Goal: Task Accomplishment & Management: Manage account settings

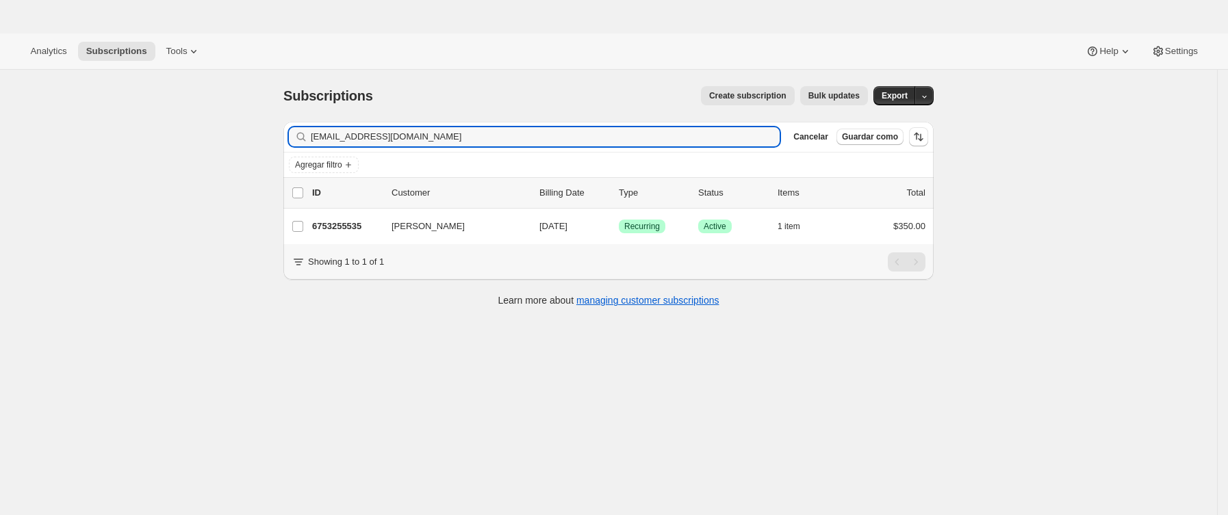
click at [146, 144] on div "Subscriptions. Esta página está lista Subscriptions Create subscription Bulk up…" at bounding box center [608, 327] width 1217 height 515
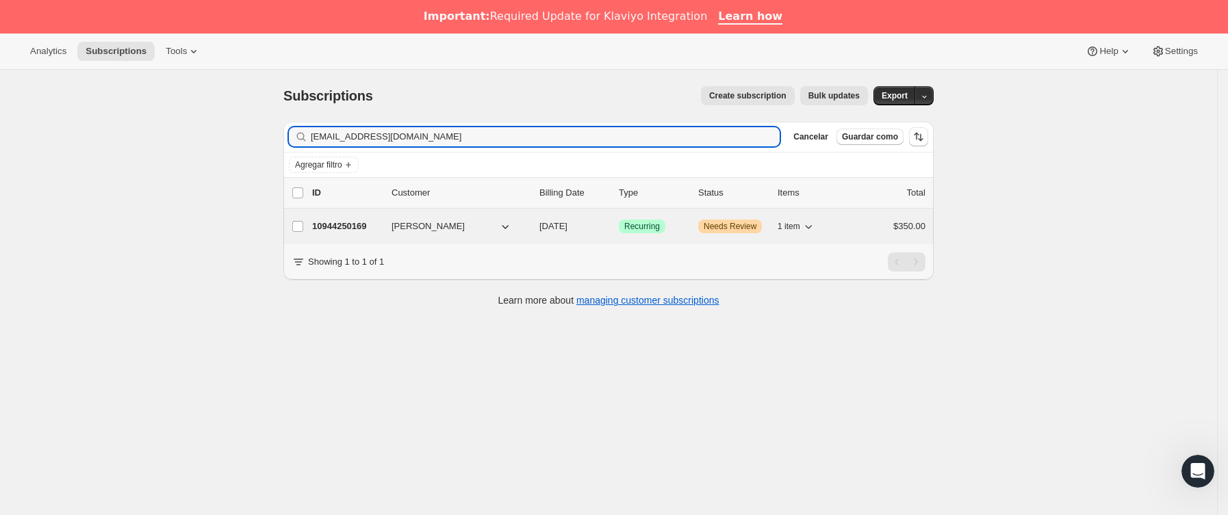
type input "[EMAIL_ADDRESS][DOMAIN_NAME]"
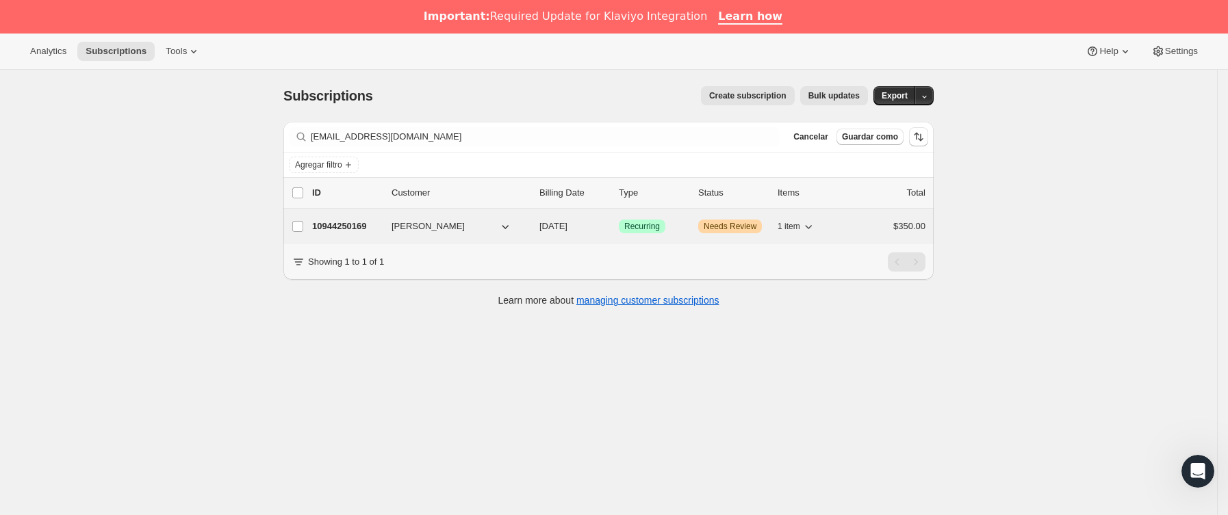
click at [391, 230] on div "10944250169 [PERSON_NAME] [DATE] Logrado Recurring Advertencia Needs Review 1 i…" at bounding box center [618, 226] width 613 height 19
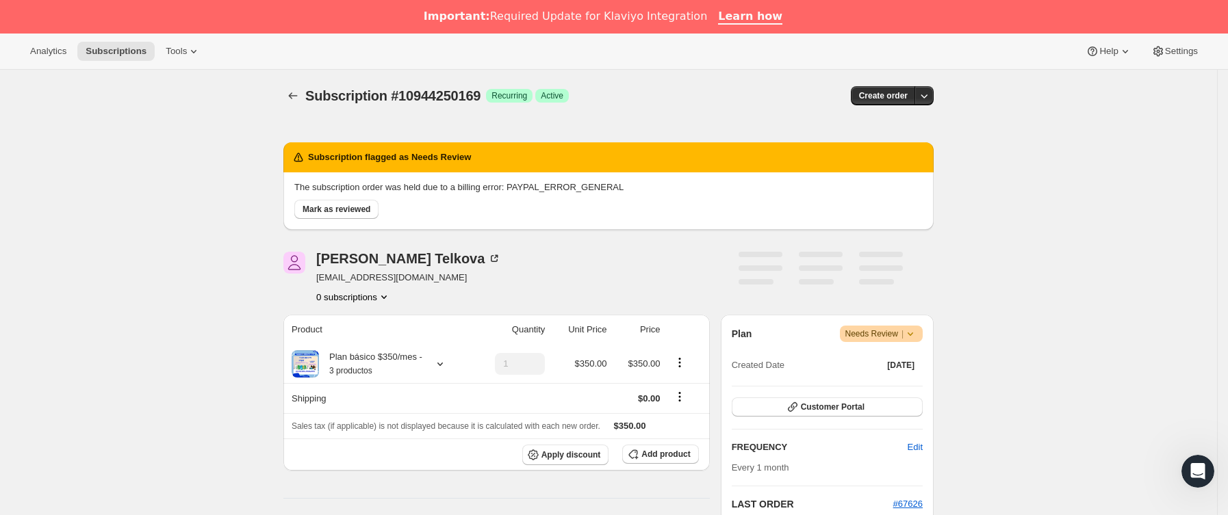
click at [917, 329] on icon at bounding box center [911, 334] width 14 height 14
click at [910, 374] on button "Cancel subscription" at bounding box center [888, 385] width 86 height 22
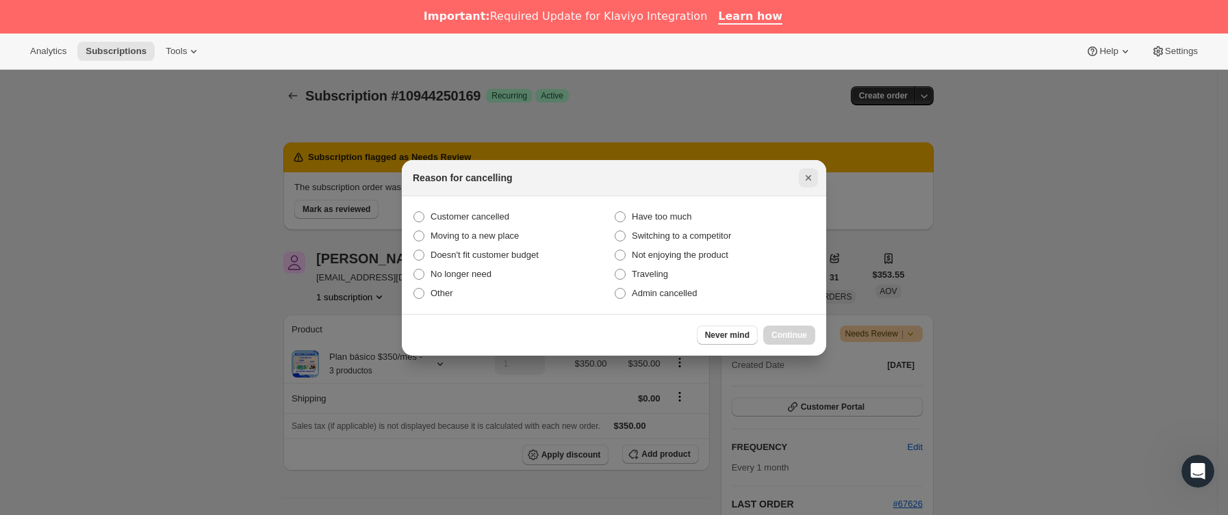
click at [803, 171] on icon "Cerrar" at bounding box center [809, 178] width 14 height 14
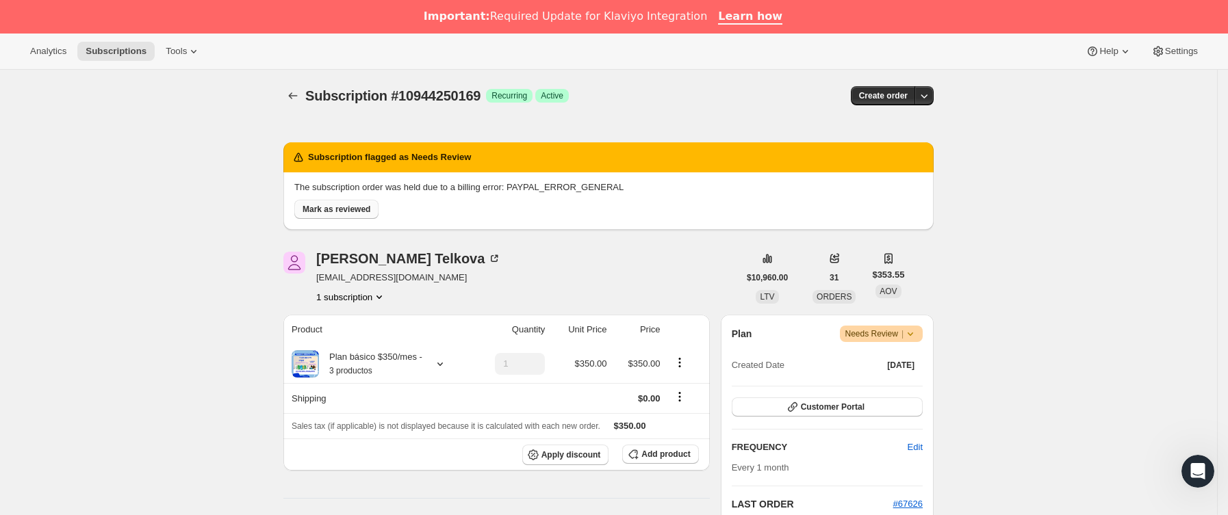
click at [357, 208] on span "Mark as reviewed" at bounding box center [337, 209] width 68 height 11
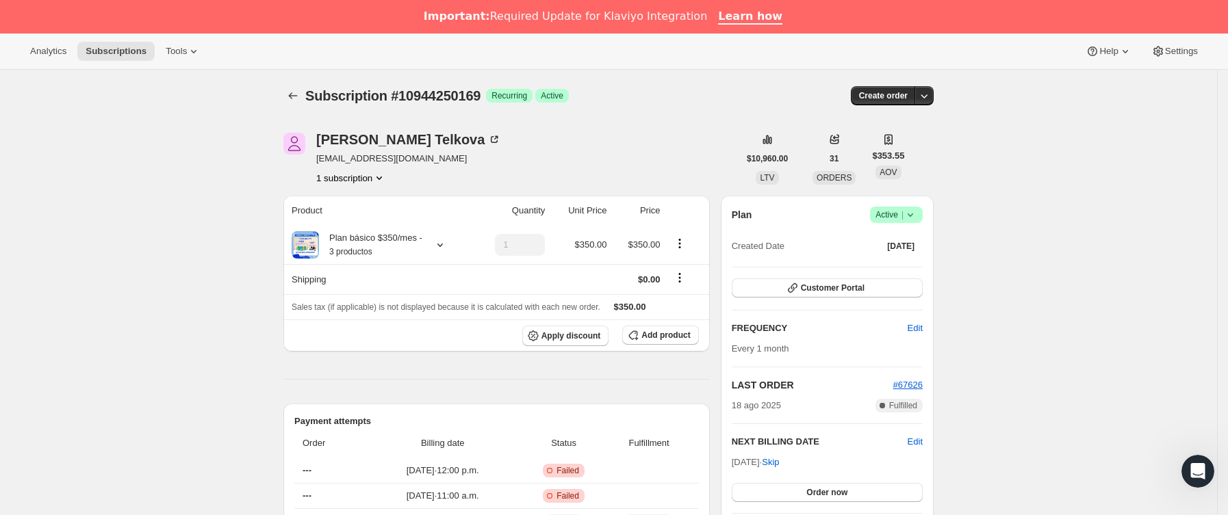
click at [917, 216] on icon at bounding box center [911, 215] width 14 height 14
click at [892, 268] on span "Cancel subscription" at bounding box center [902, 265] width 77 height 10
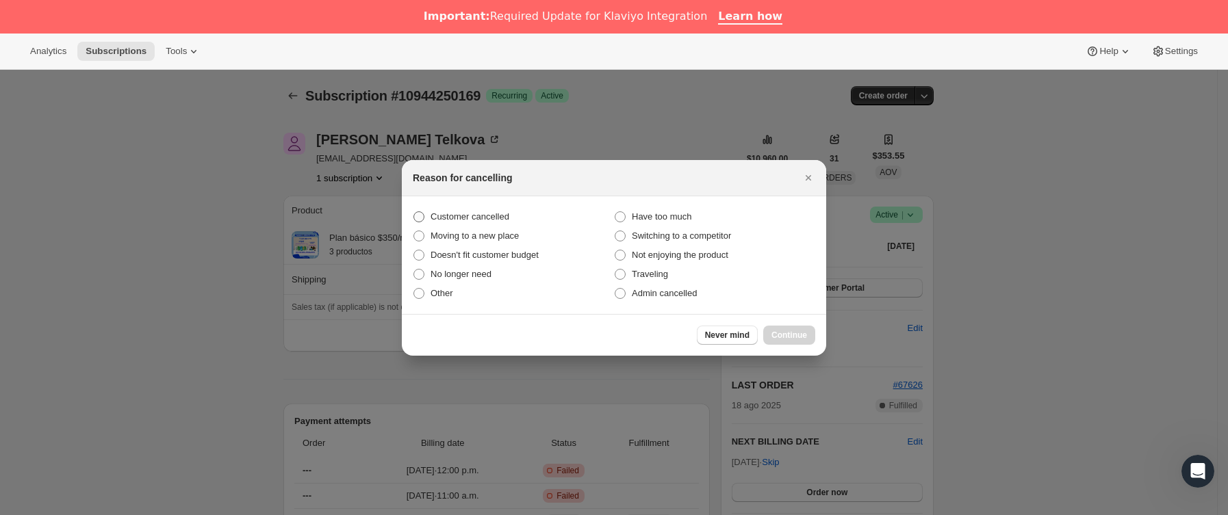
click at [474, 212] on span "Customer cancelled" at bounding box center [470, 217] width 79 height 10
click at [414, 212] on input "Customer cancelled" at bounding box center [413, 212] width 1 height 1
radio input "true"
click at [797, 333] on span "Continue" at bounding box center [789, 335] width 36 height 11
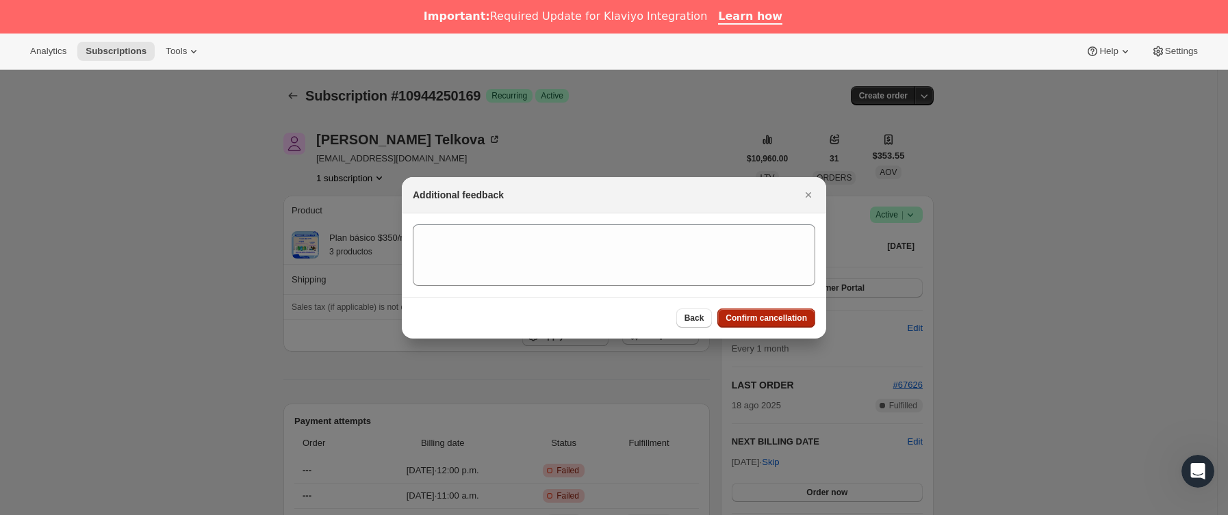
click at [795, 325] on button "Confirm cancellation" at bounding box center [766, 318] width 98 height 19
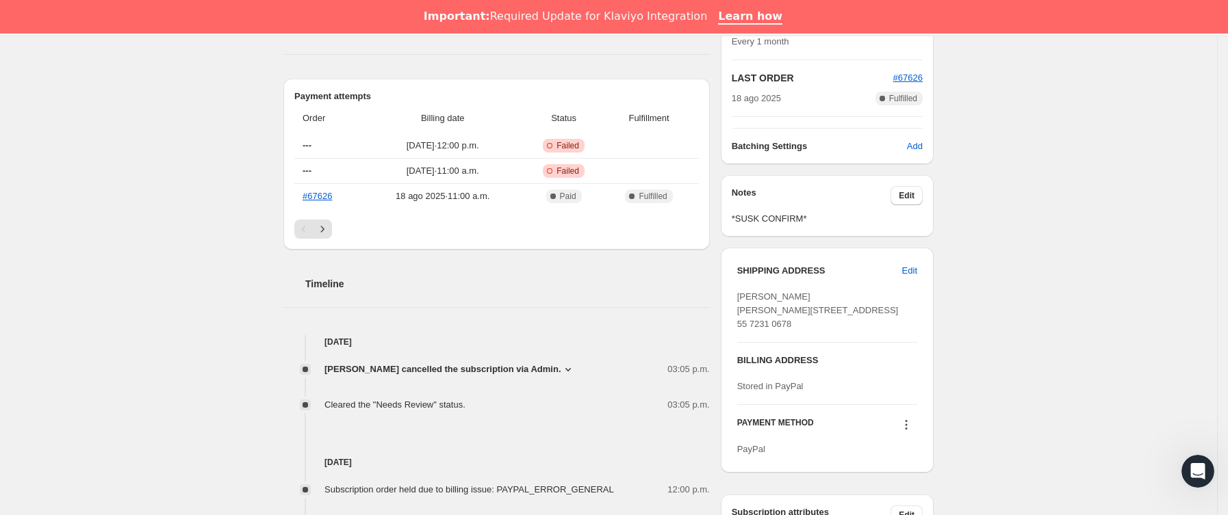
scroll to position [448, 0]
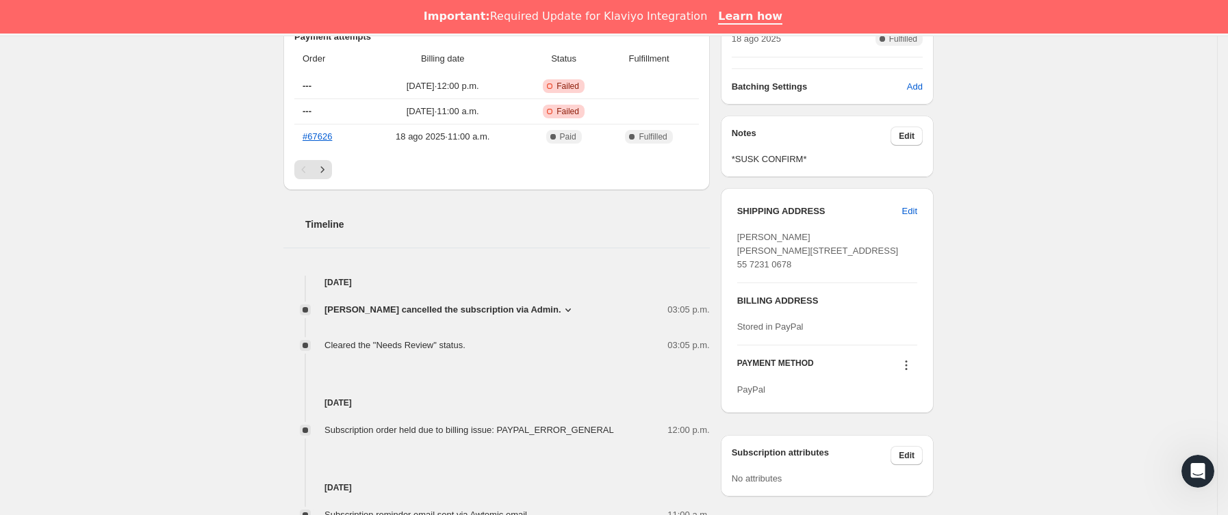
click at [817, 272] on div "[PERSON_NAME] [PERSON_NAME][STREET_ADDRESS] 55 7231 0678" at bounding box center [827, 251] width 180 height 41
copy span "52783"
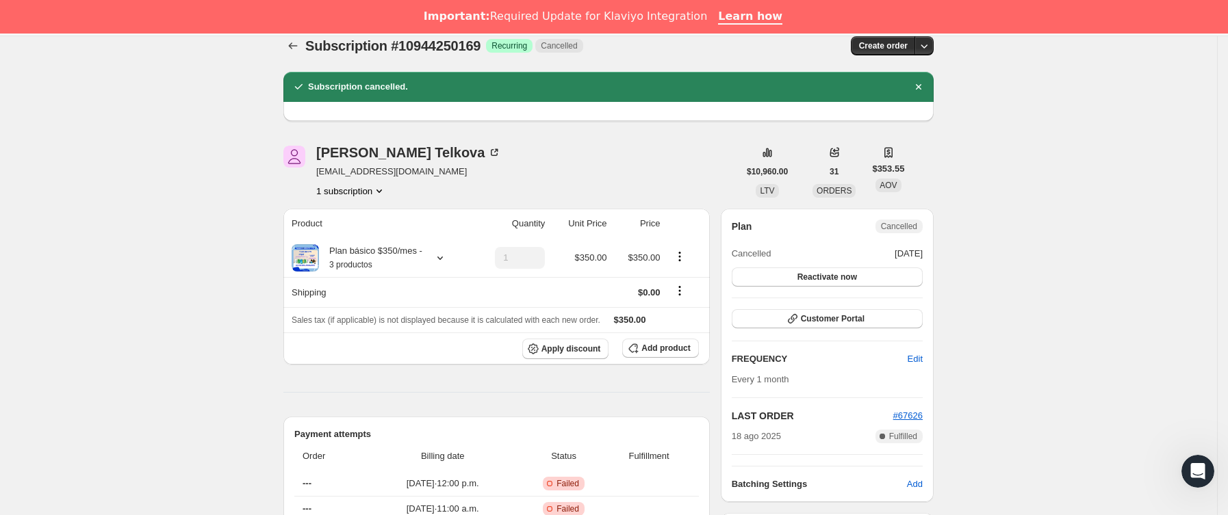
scroll to position [37, 0]
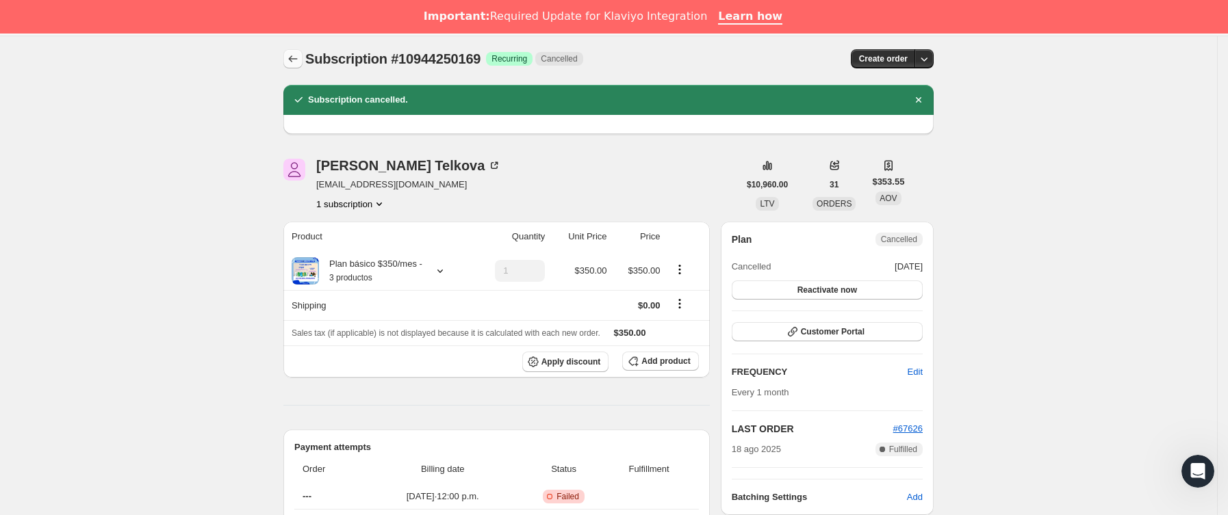
click at [292, 62] on icon "Subscriptions" at bounding box center [293, 59] width 14 height 14
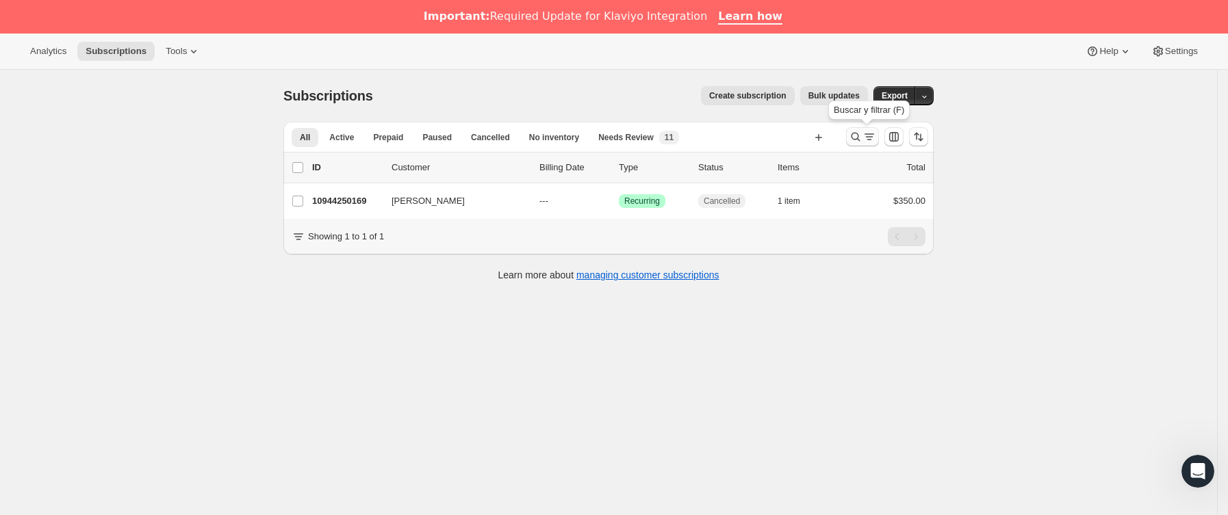
click at [856, 136] on icon "Buscar y filtrar resultados" at bounding box center [856, 137] width 9 height 9
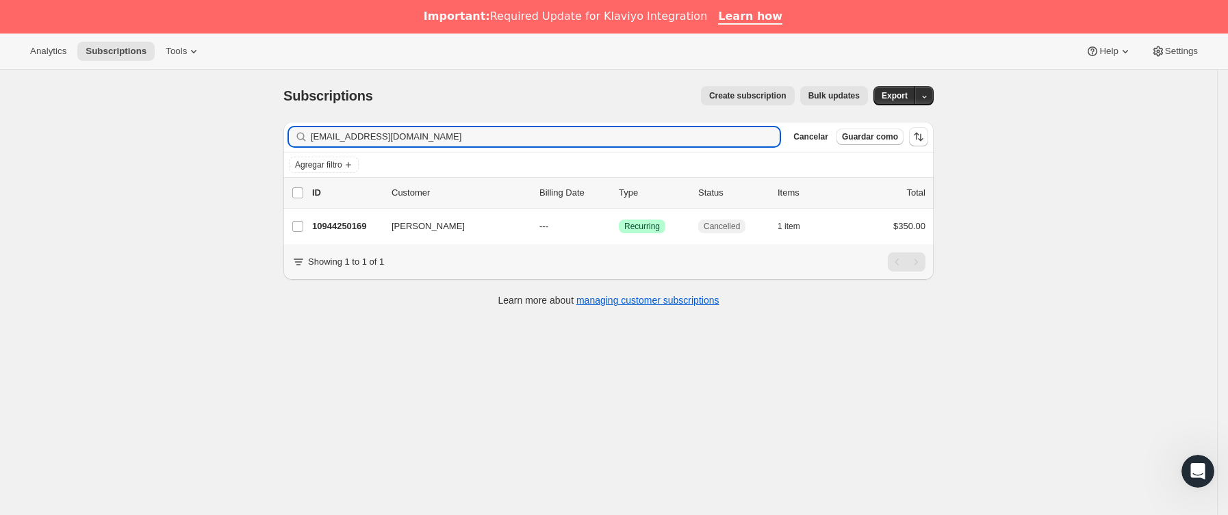
drag, startPoint x: 477, startPoint y: 142, endPoint x: 105, endPoint y: 142, distance: 372.4
click at [107, 142] on div "Subscriptions. Esta página está lista Subscriptions Create subscription Bulk up…" at bounding box center [608, 327] width 1217 height 515
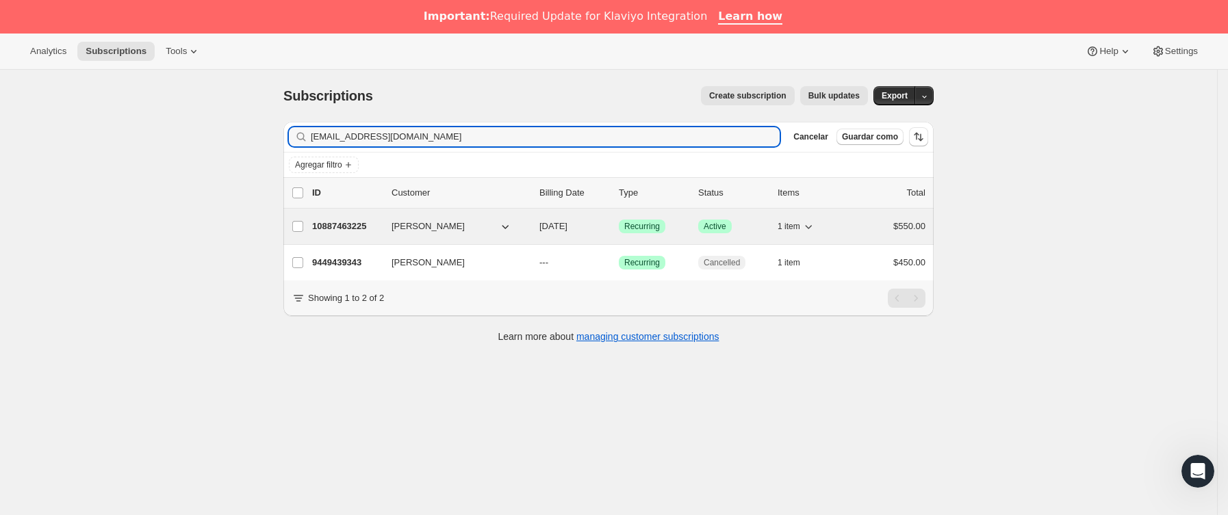
type input "[EMAIL_ADDRESS][DOMAIN_NAME]"
click at [379, 229] on p "10887463225" at bounding box center [346, 227] width 68 height 14
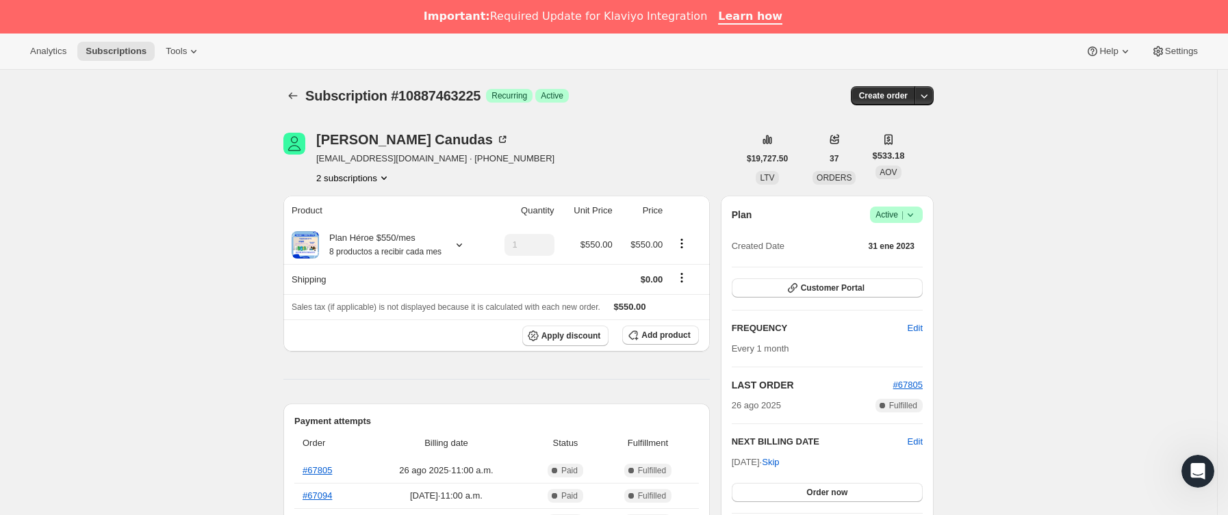
scroll to position [103, 0]
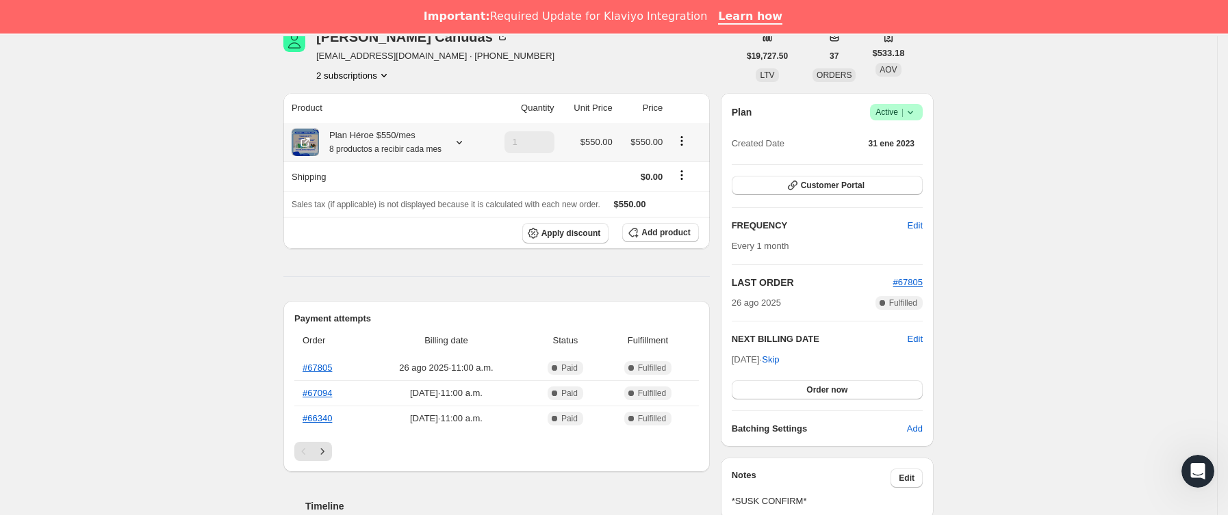
click at [461, 138] on icon at bounding box center [459, 143] width 14 height 14
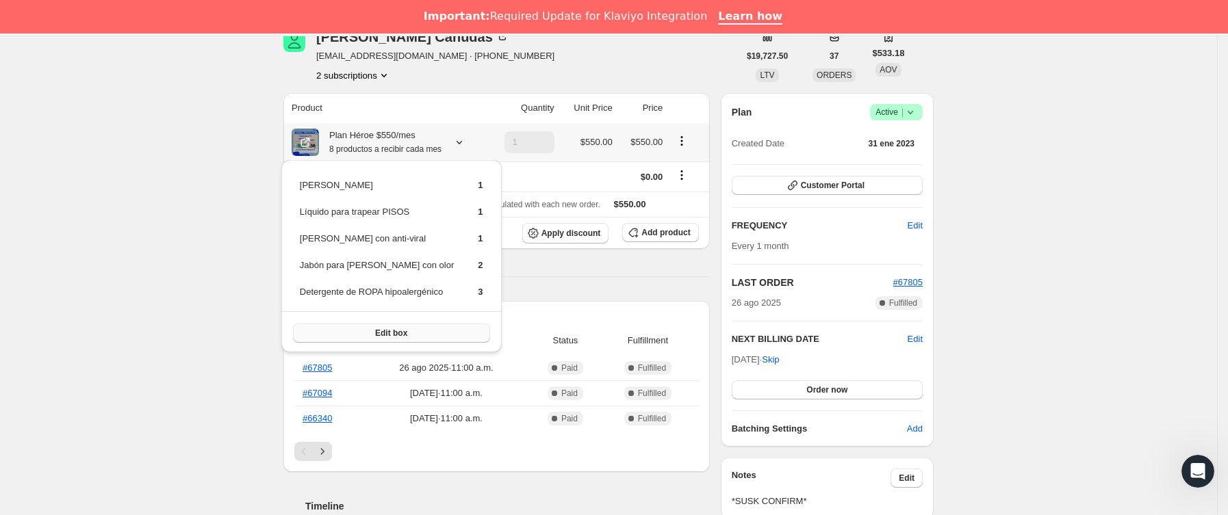
click at [418, 331] on button "Edit box" at bounding box center [391, 333] width 197 height 19
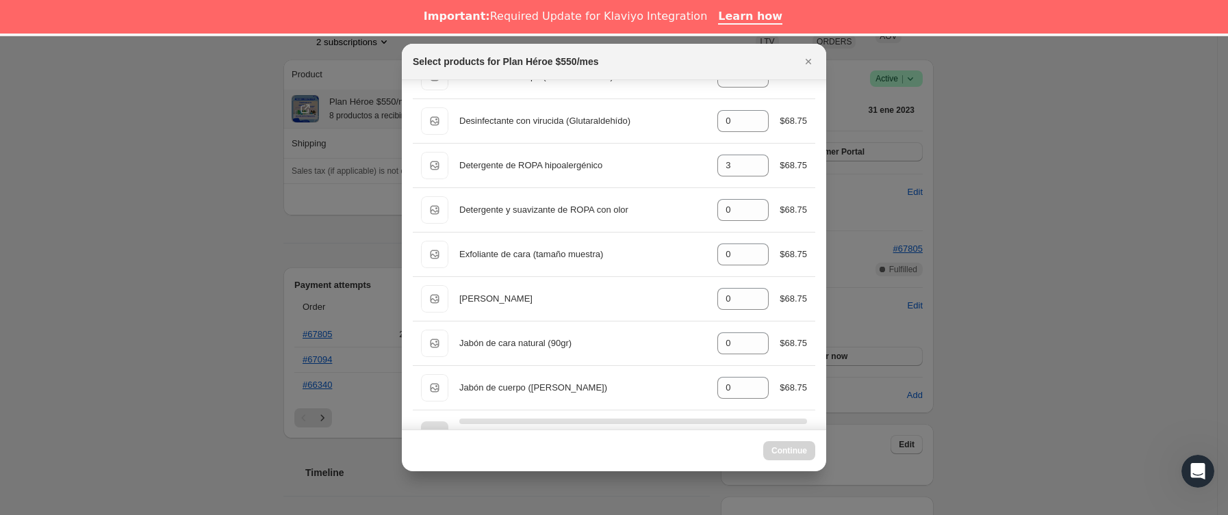
scroll to position [308, 0]
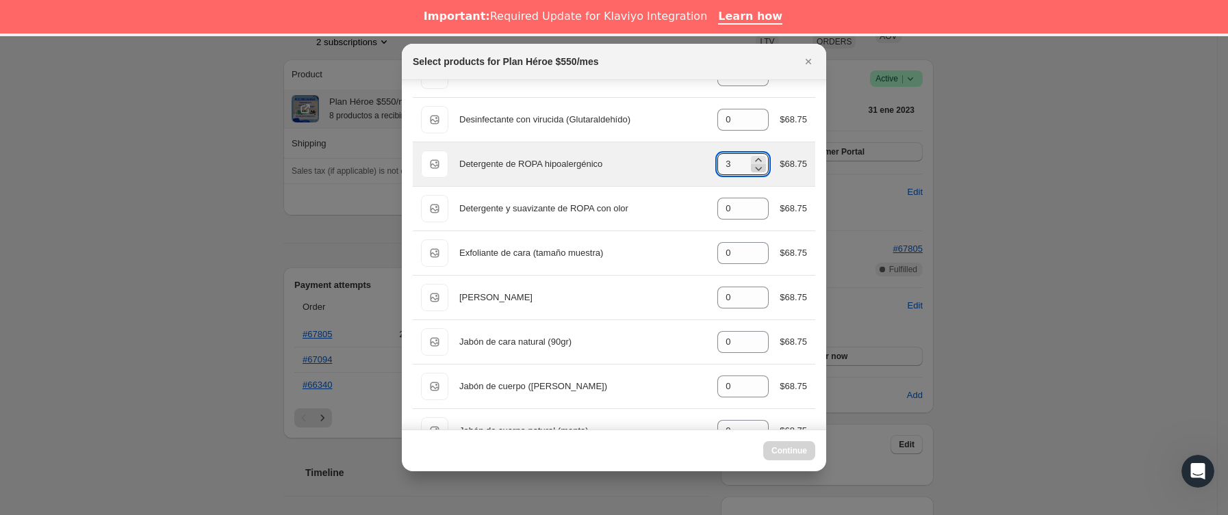
click at [752, 175] on icon ":r2hp:" at bounding box center [759, 169] width 14 height 14
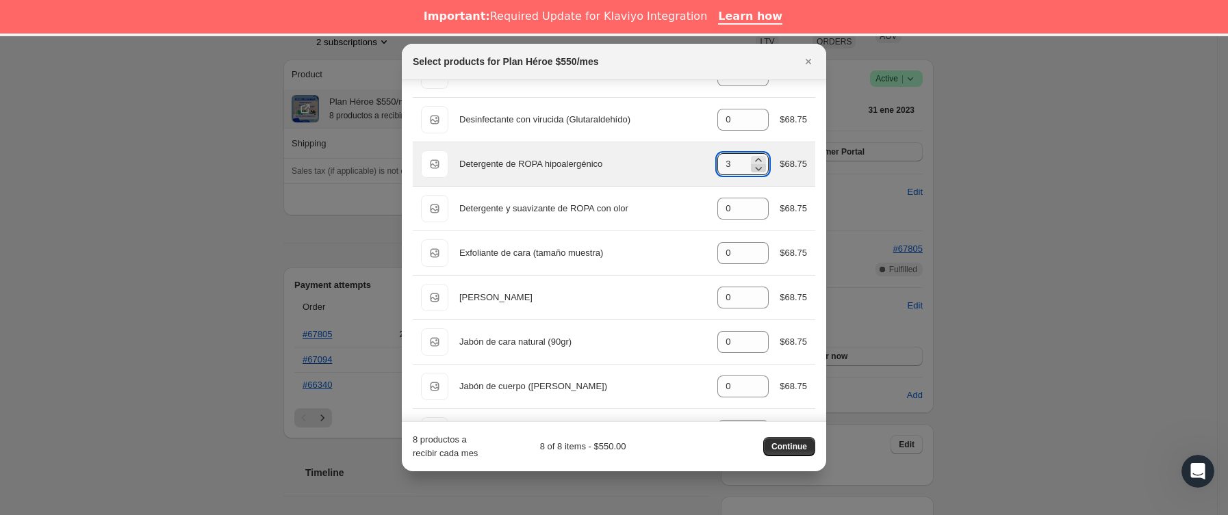
click at [752, 175] on icon ":r2hp:" at bounding box center [759, 169] width 14 height 14
type input "0"
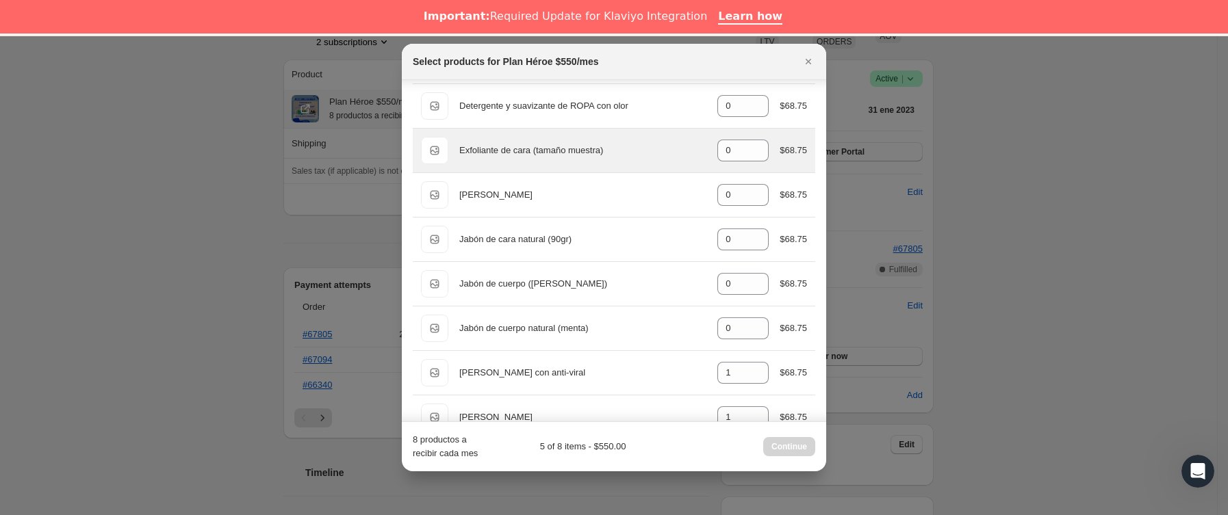
scroll to position [513, 0]
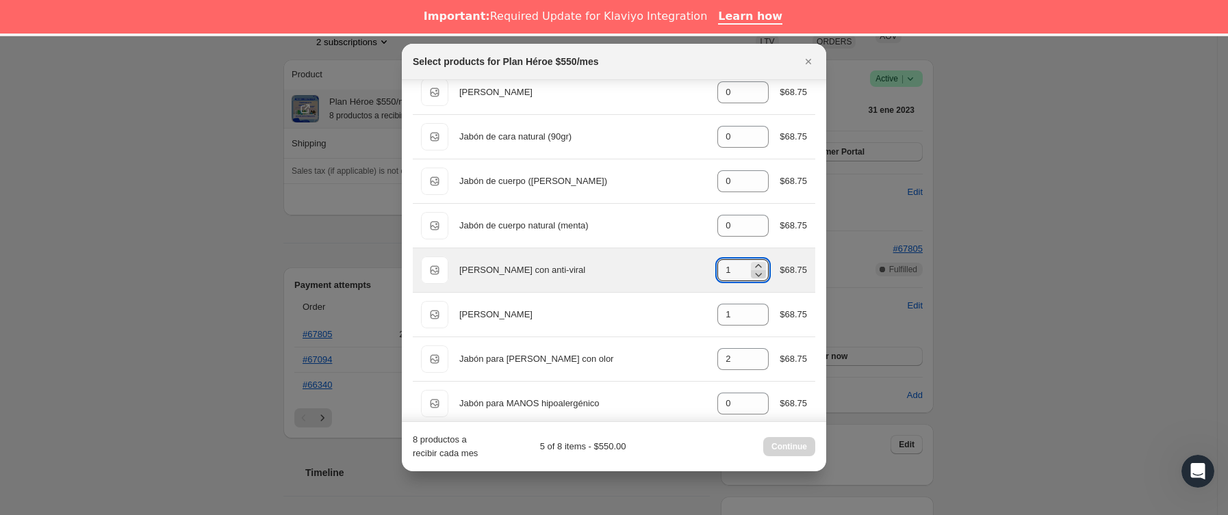
click at [752, 278] on icon ":r2hp:" at bounding box center [759, 275] width 14 height 14
type input "0"
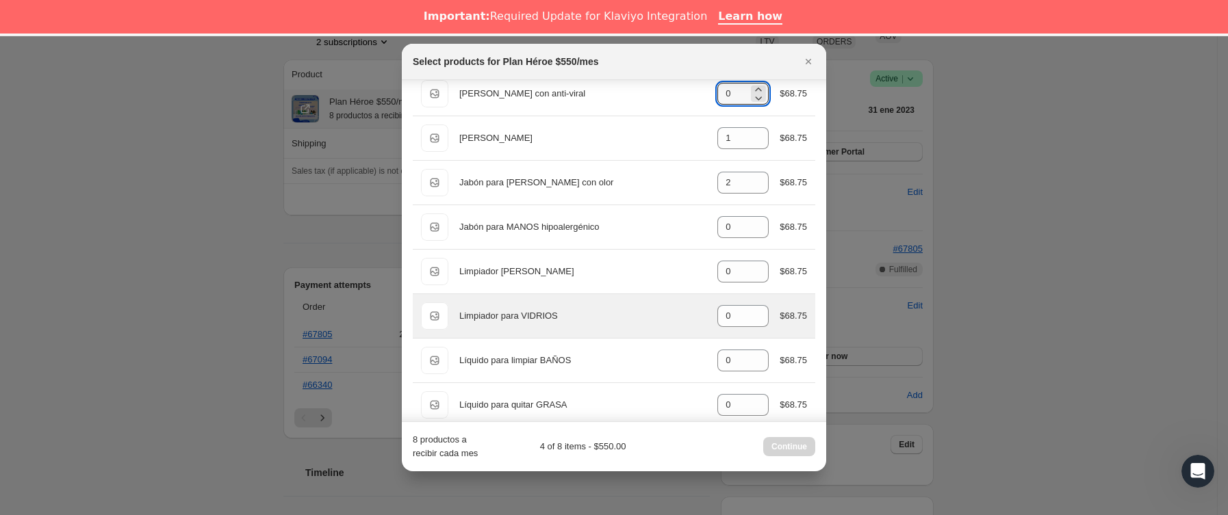
scroll to position [719, 0]
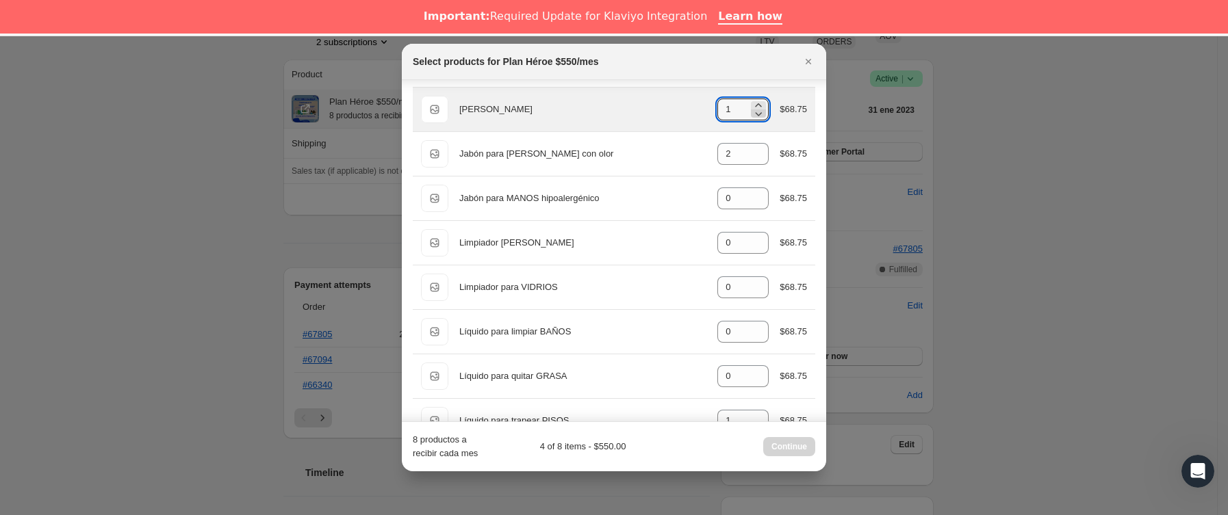
click at [752, 120] on icon ":r2hp:" at bounding box center [759, 114] width 14 height 14
type input "0"
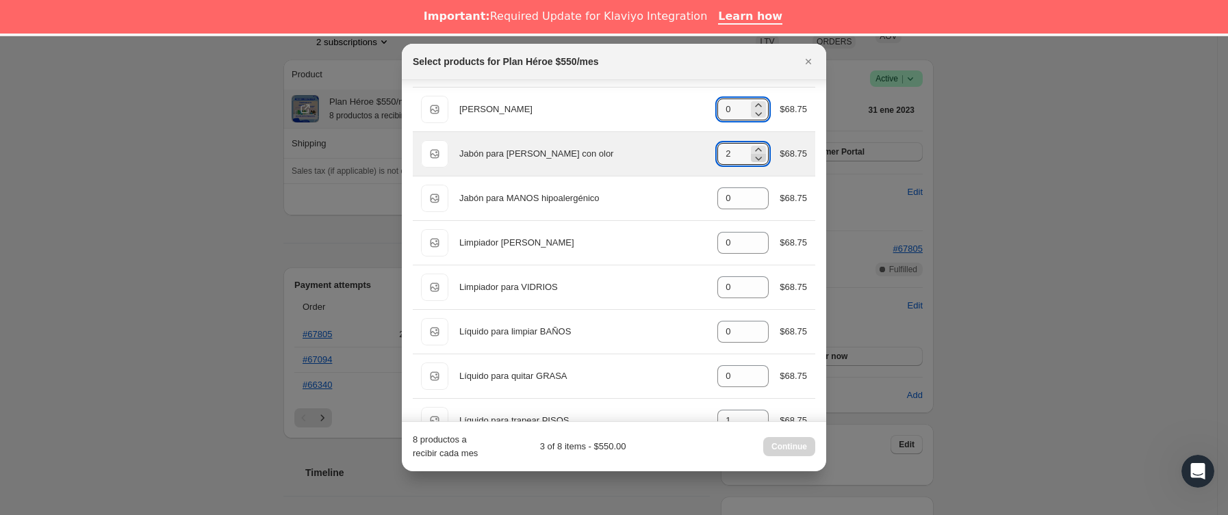
click at [752, 160] on icon ":r2hp:" at bounding box center [759, 158] width 14 height 14
type input "0"
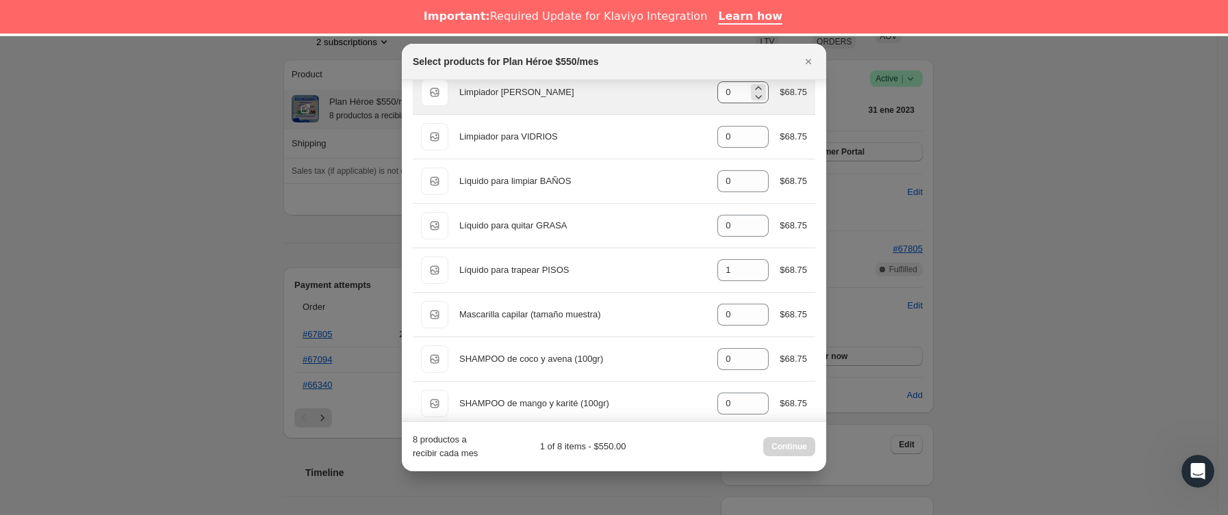
scroll to position [924, 0]
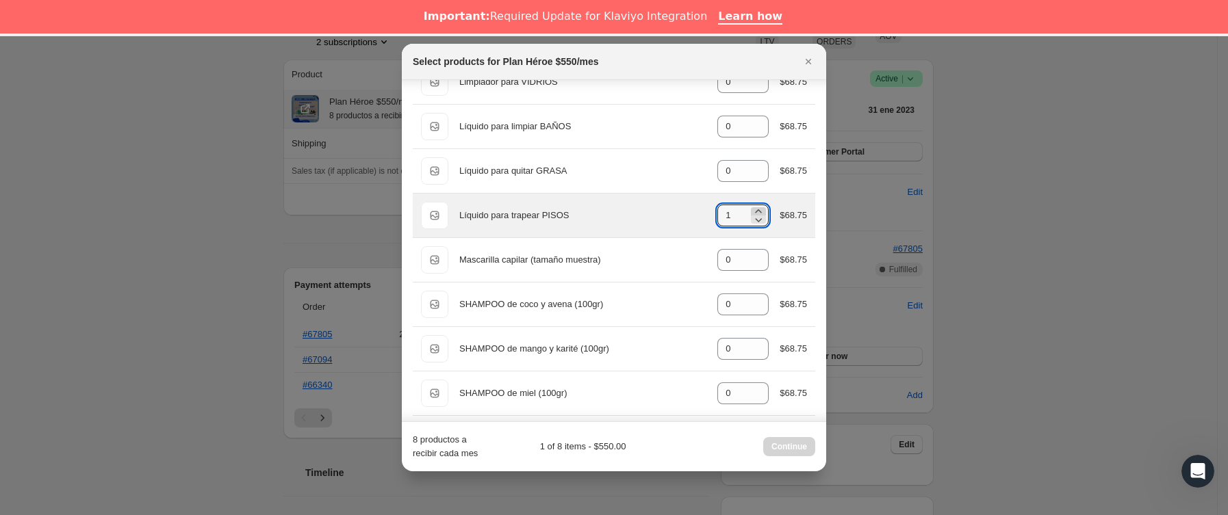
click at [752, 218] on icon ":r2hp:" at bounding box center [759, 212] width 14 height 14
type input "2"
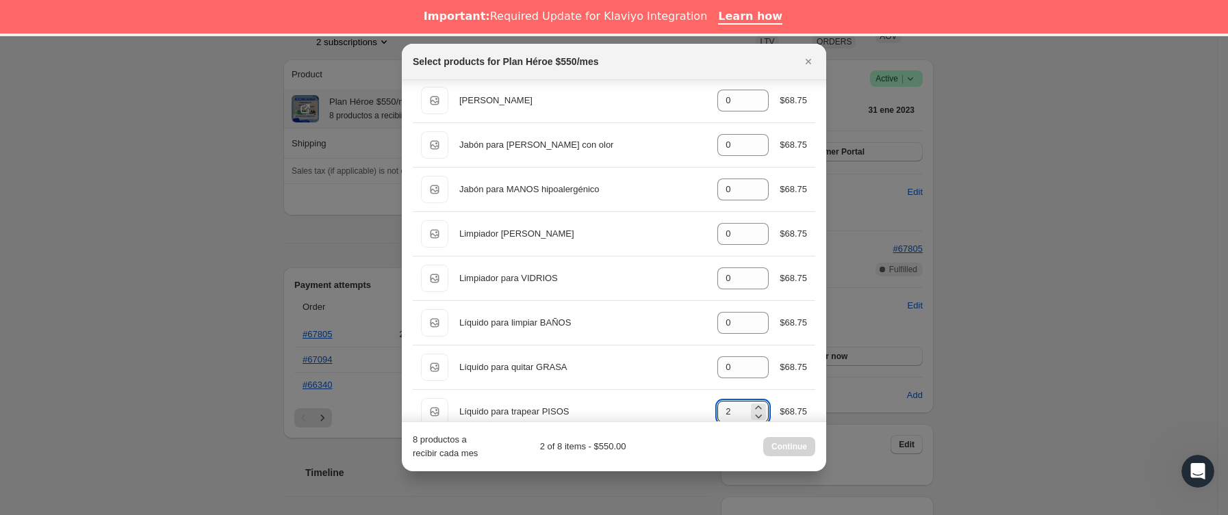
scroll to position [719, 0]
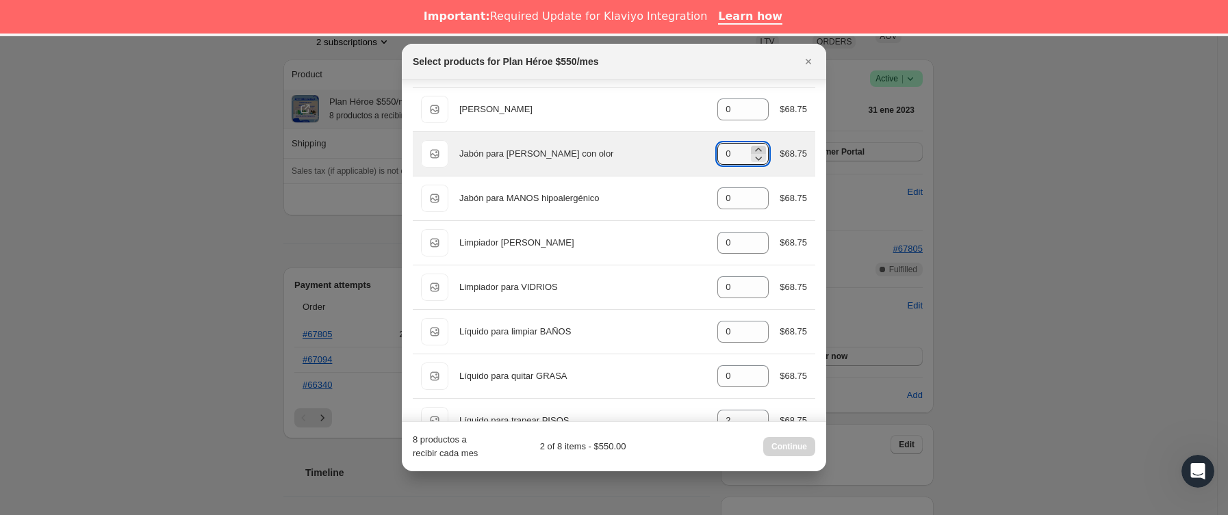
click at [756, 151] on icon ":r2hp:" at bounding box center [759, 149] width 6 height 3
type input "2"
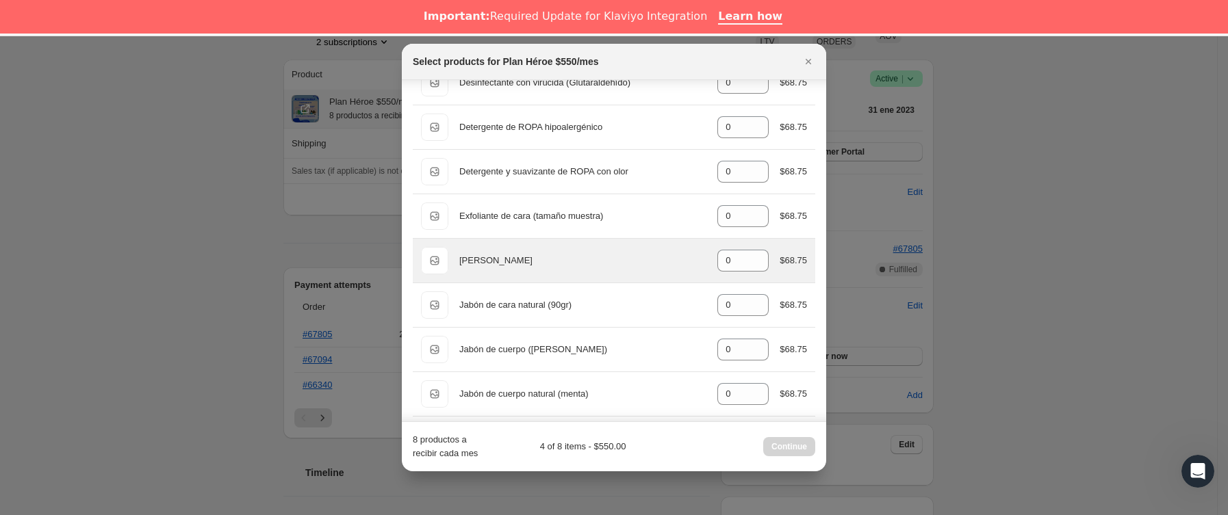
scroll to position [308, 0]
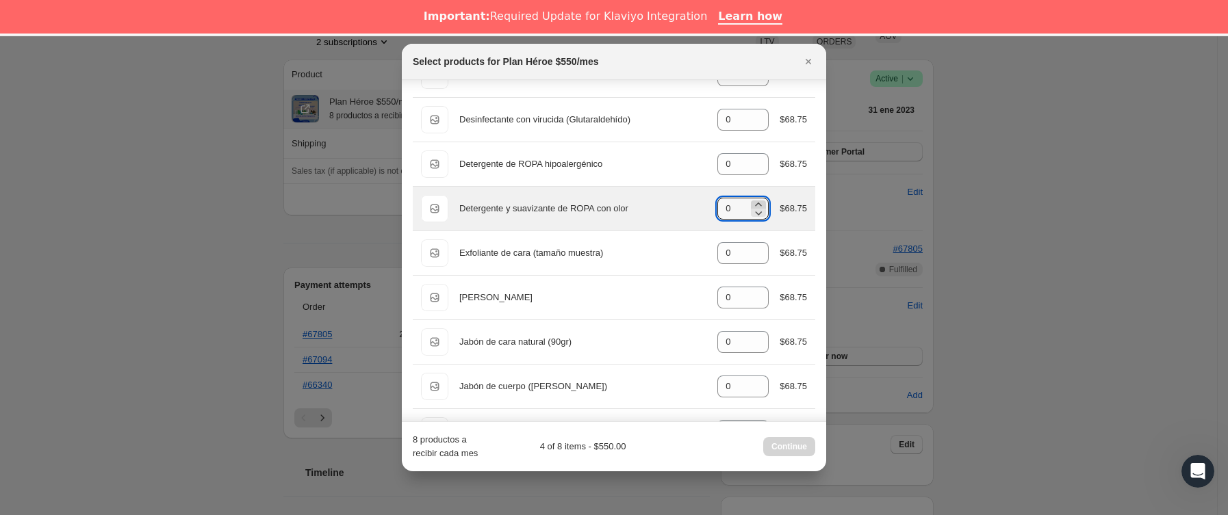
click at [752, 207] on icon ":r2hp:" at bounding box center [759, 205] width 14 height 14
type input "1"
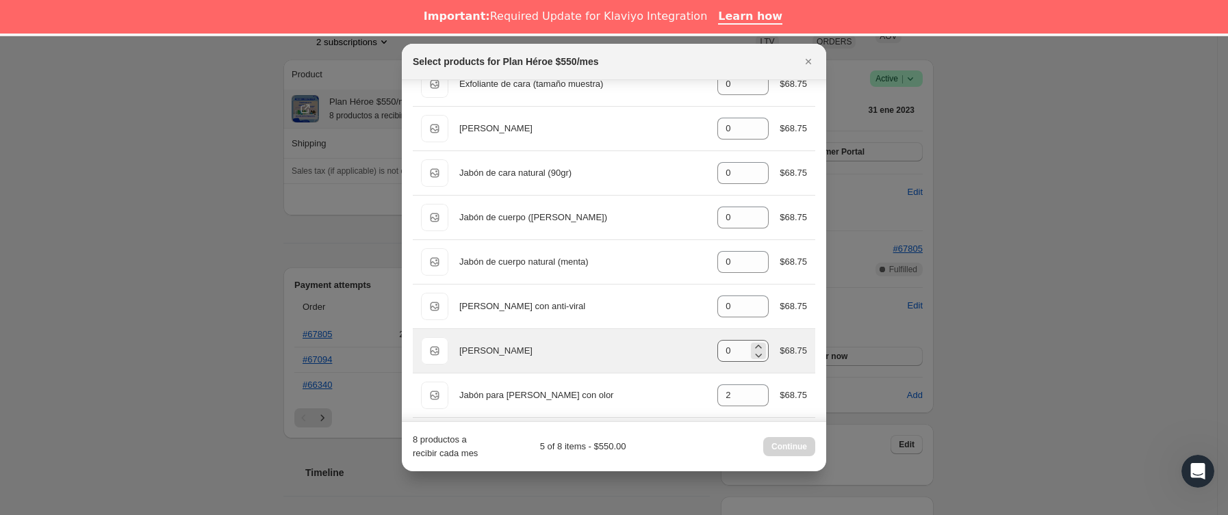
scroll to position [513, 0]
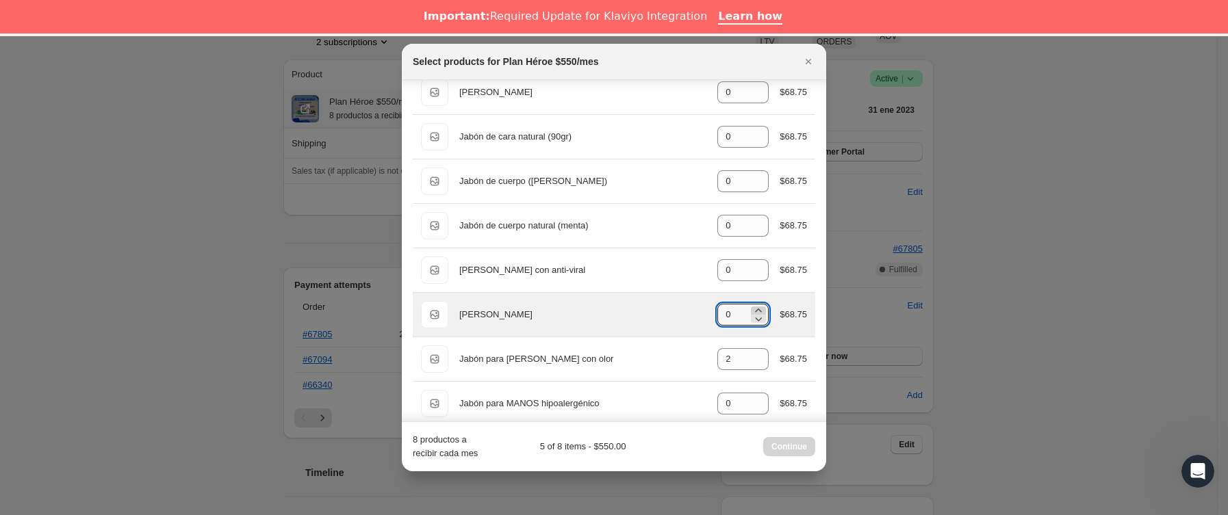
click at [752, 314] on icon ":r2hp:" at bounding box center [759, 311] width 14 height 14
type input "1"
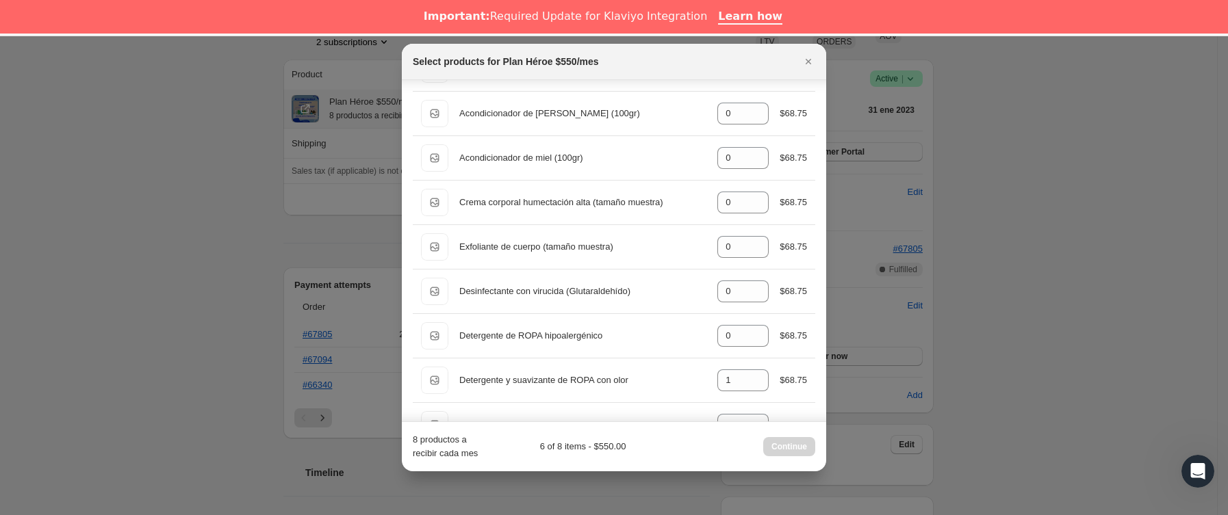
scroll to position [103, 0]
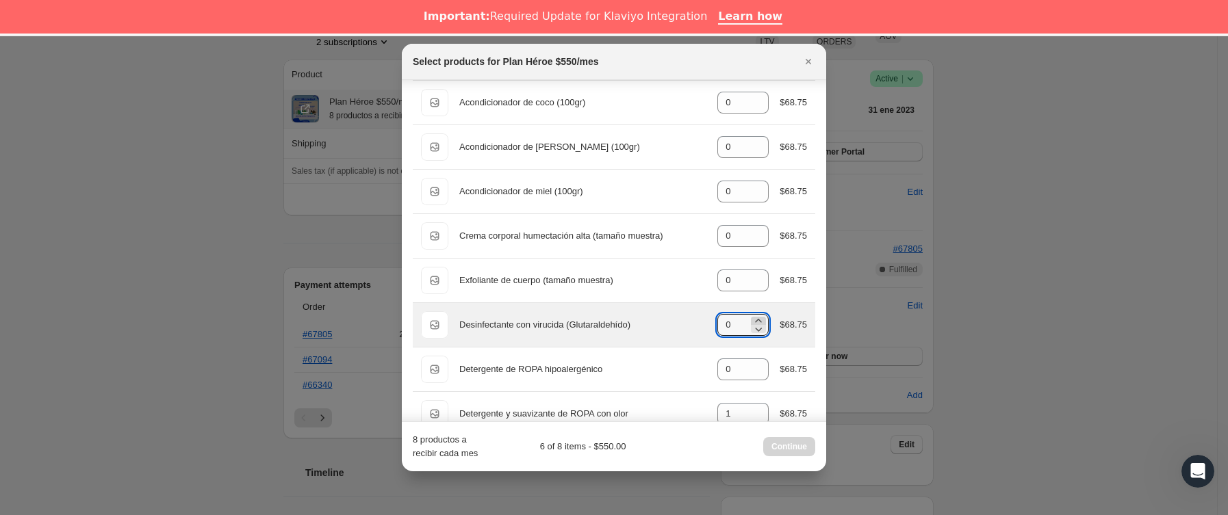
click at [752, 323] on icon ":r2hp:" at bounding box center [759, 321] width 14 height 14
type input "2"
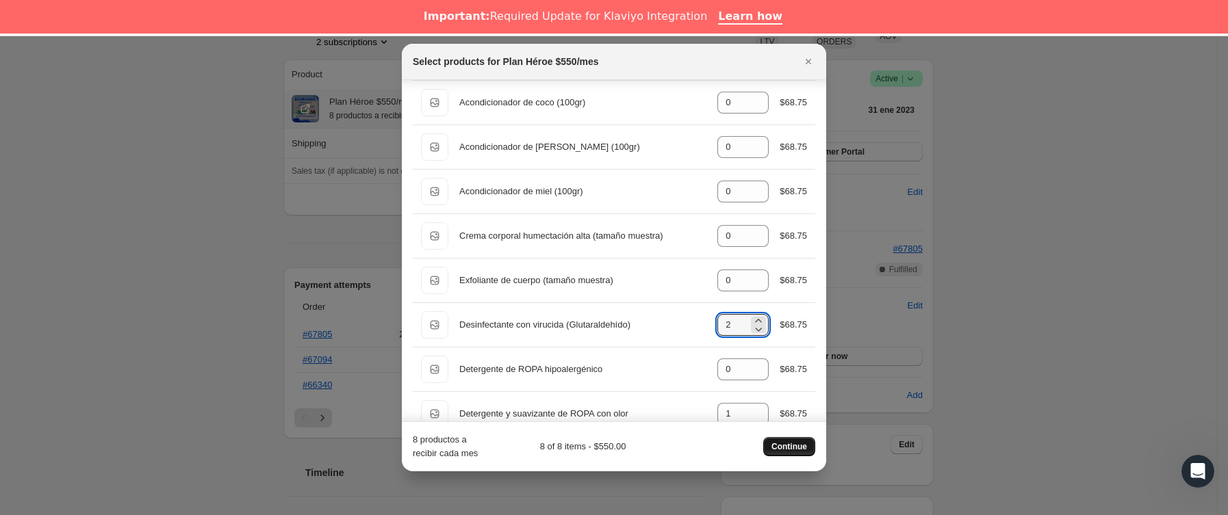
click at [783, 452] on button "Continue" at bounding box center [789, 446] width 52 height 19
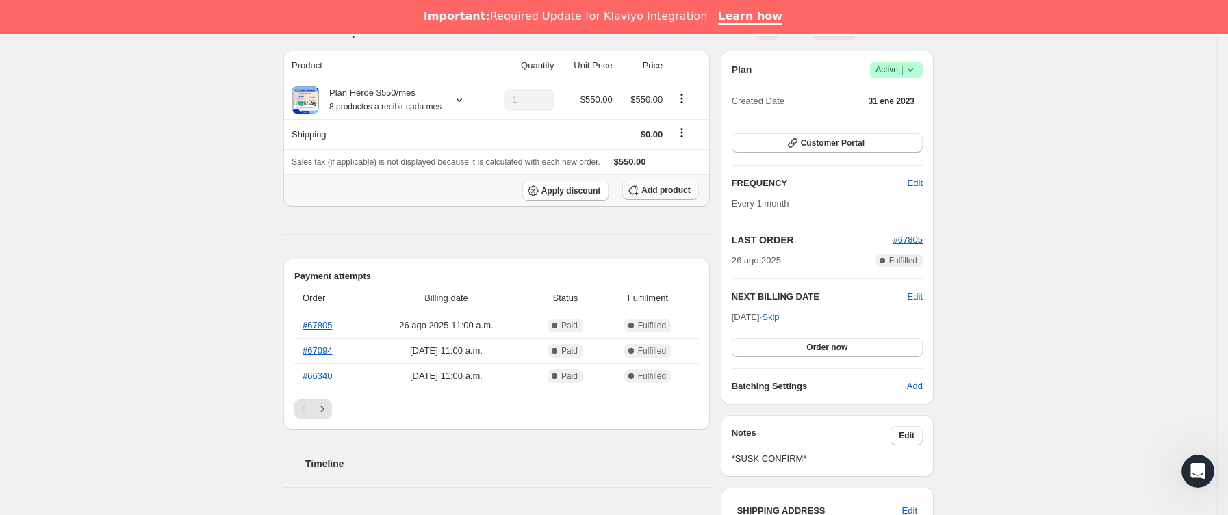
scroll to position [308, 0]
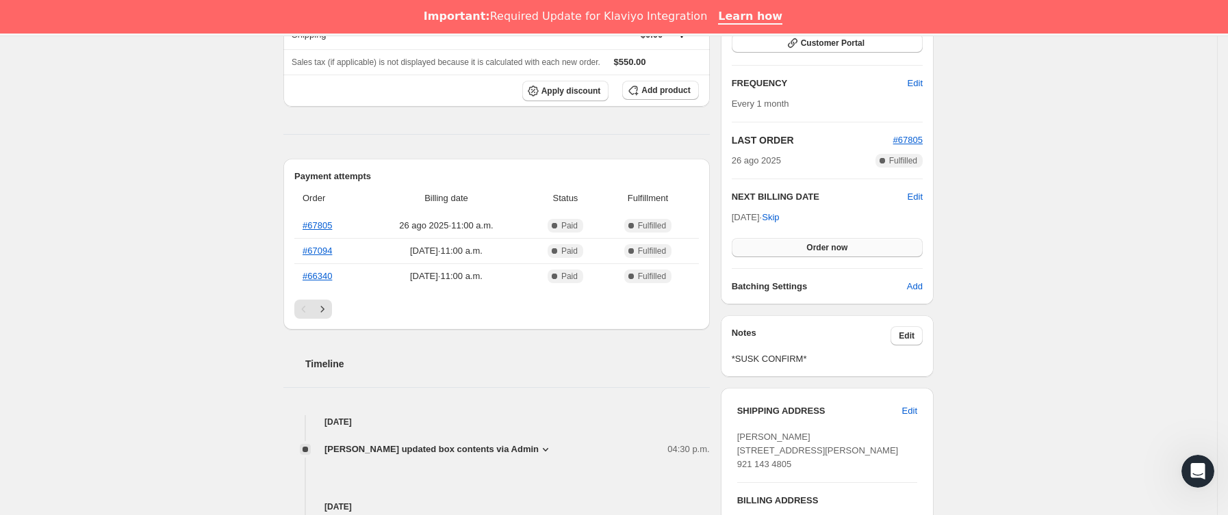
click at [824, 241] on button "Order now" at bounding box center [827, 247] width 191 height 19
click at [826, 243] on span "Click to confirm" at bounding box center [827, 247] width 62 height 11
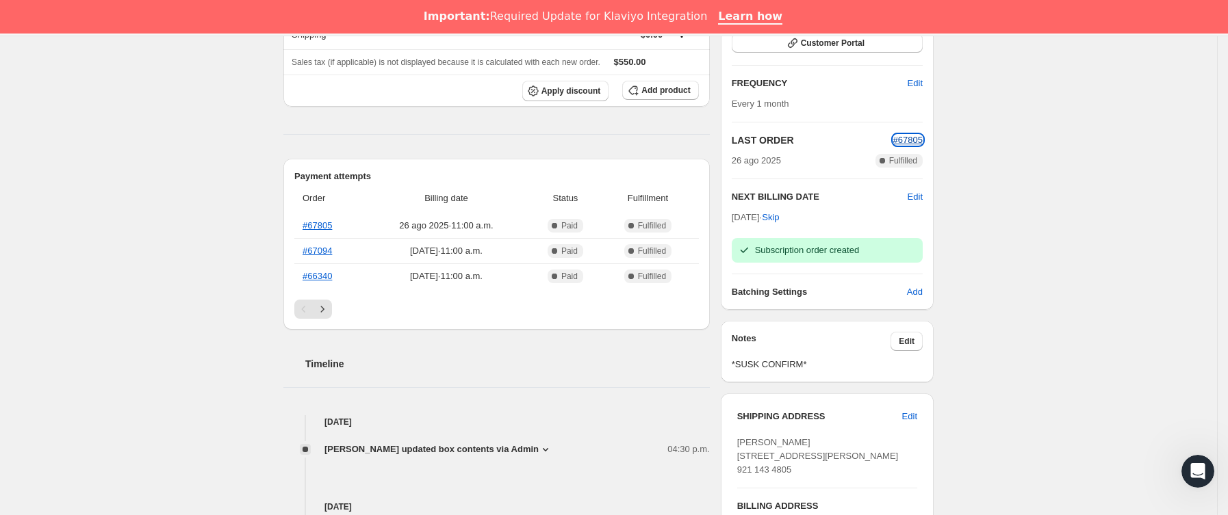
click at [918, 140] on span "#67805" at bounding box center [907, 140] width 29 height 10
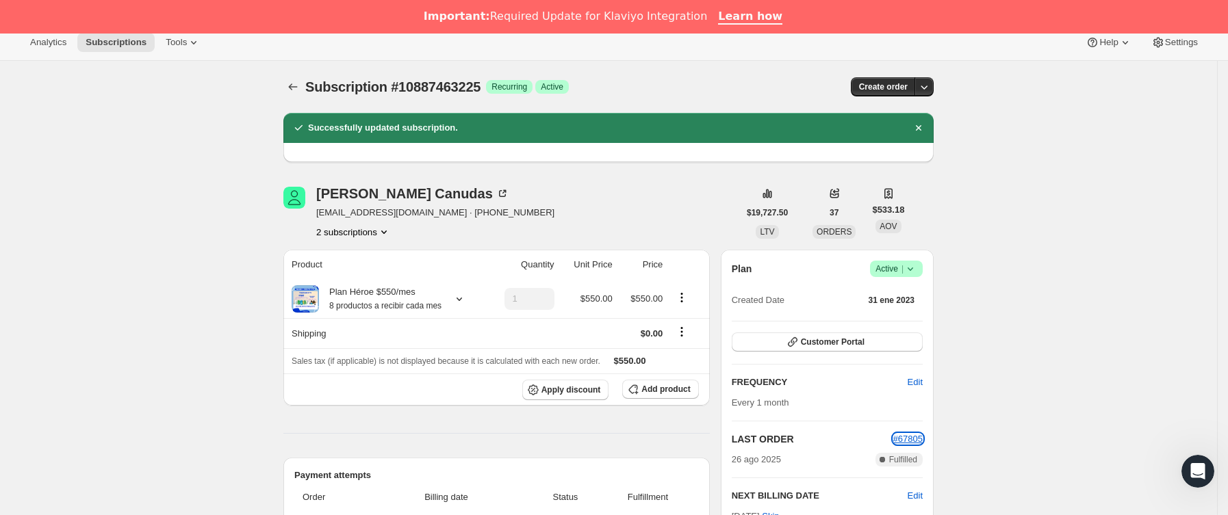
scroll to position [0, 0]
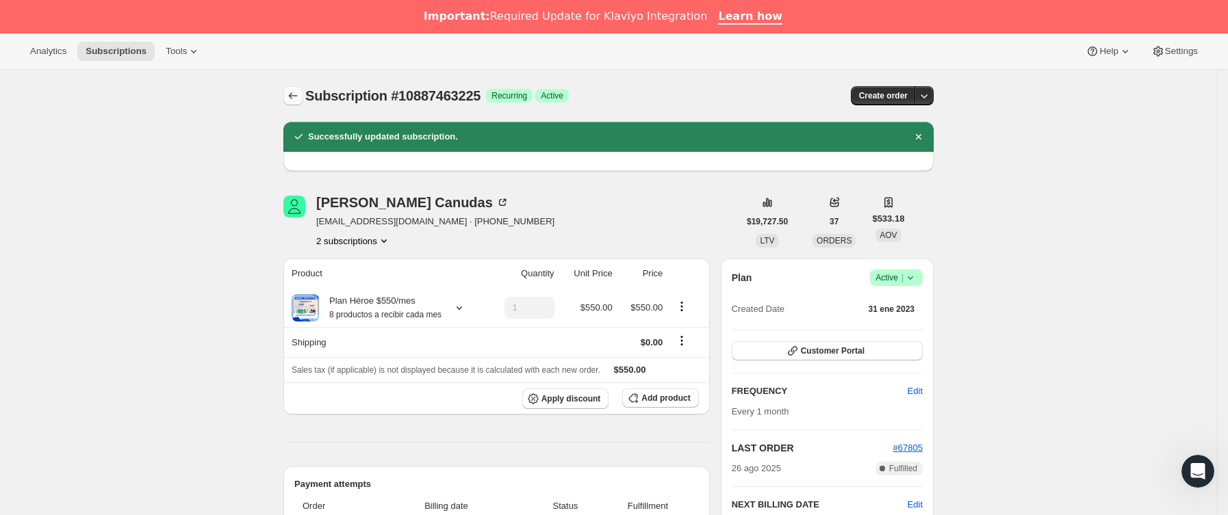
click at [294, 101] on icon "Subscriptions" at bounding box center [293, 96] width 14 height 14
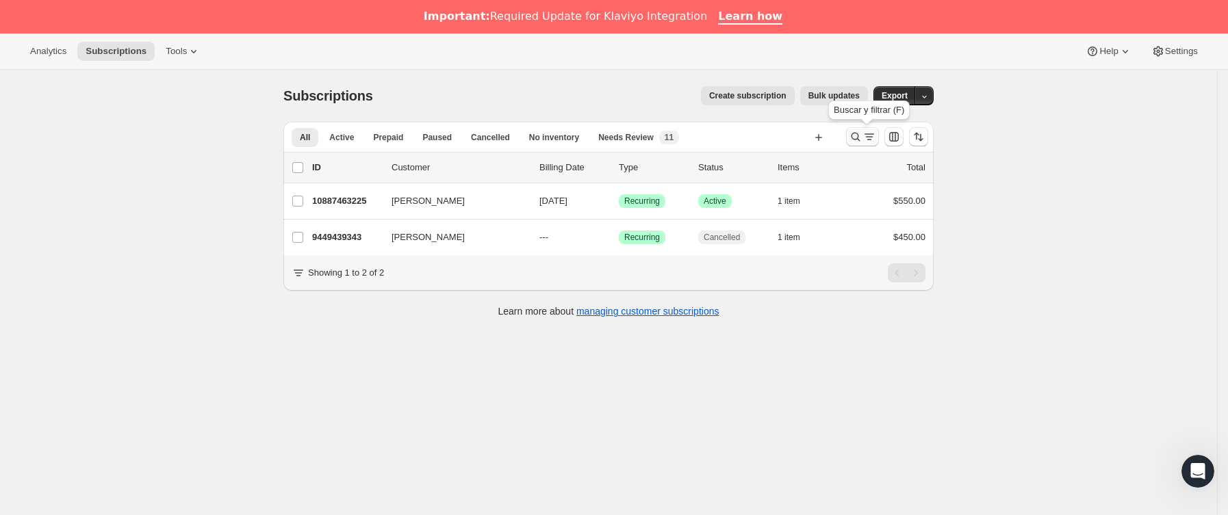
click at [862, 138] on icon "Buscar y filtrar resultados" at bounding box center [856, 137] width 14 height 14
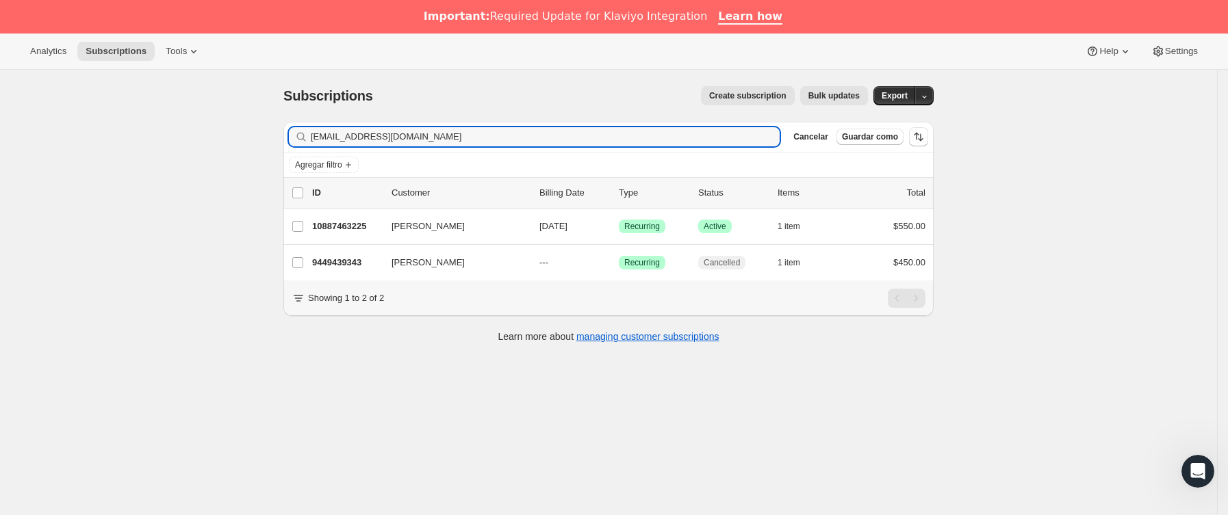
drag, startPoint x: 561, startPoint y: 136, endPoint x: 210, endPoint y: 142, distance: 350.5
click at [210, 142] on div "Subscriptions. Esta página está lista Subscriptions Create subscription Bulk up…" at bounding box center [608, 327] width 1217 height 515
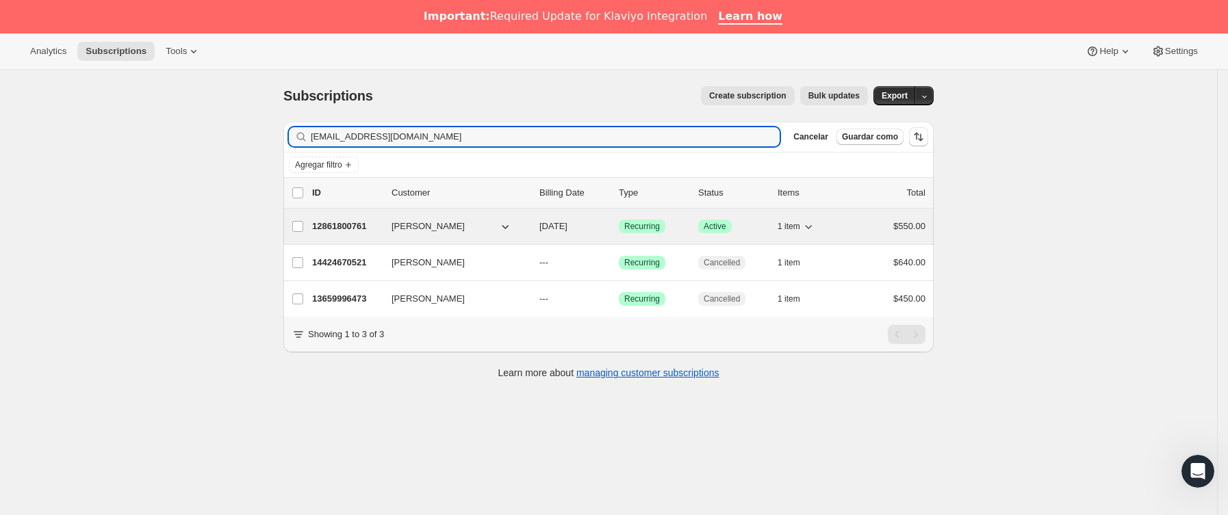
type input "[EMAIL_ADDRESS][DOMAIN_NAME]"
click at [381, 232] on p "12861800761" at bounding box center [346, 227] width 68 height 14
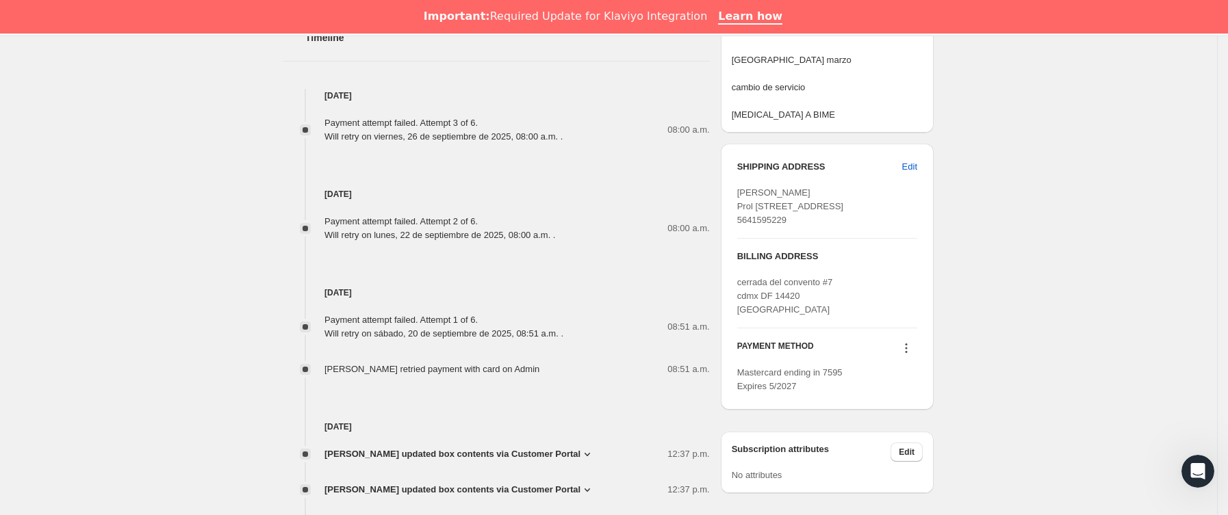
scroll to position [719, 0]
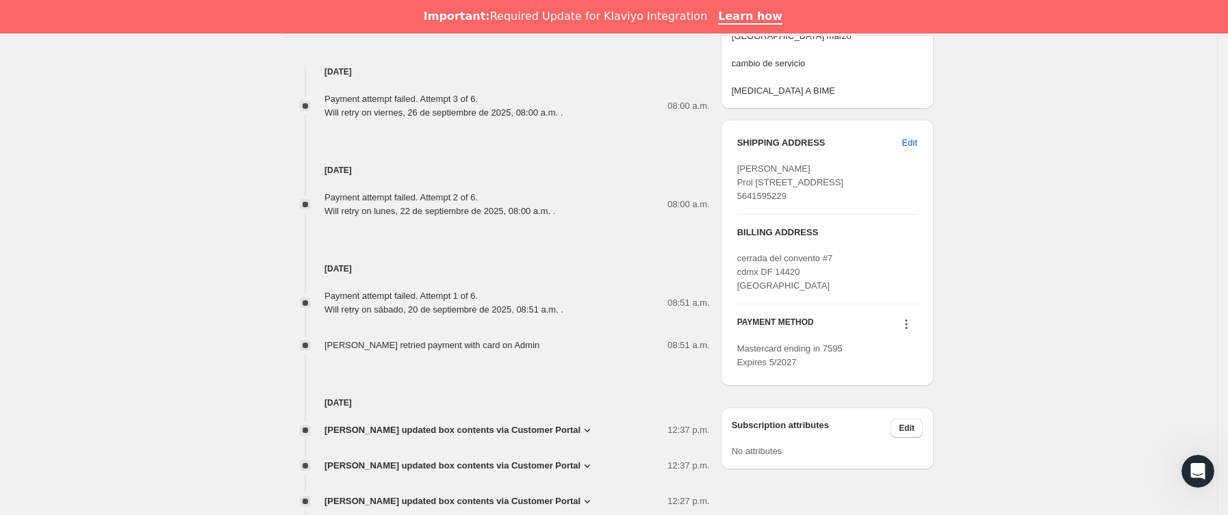
click at [910, 331] on icon at bounding box center [906, 325] width 14 height 14
click at [895, 378] on span "Send link to update card" at bounding box center [911, 379] width 96 height 10
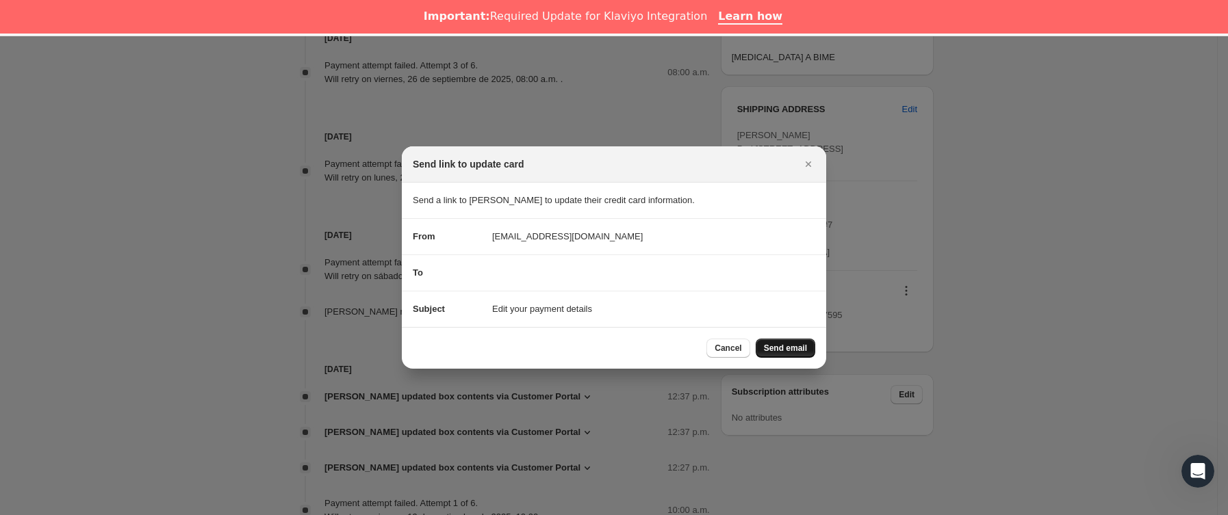
click at [793, 350] on span "Send email" at bounding box center [785, 348] width 43 height 11
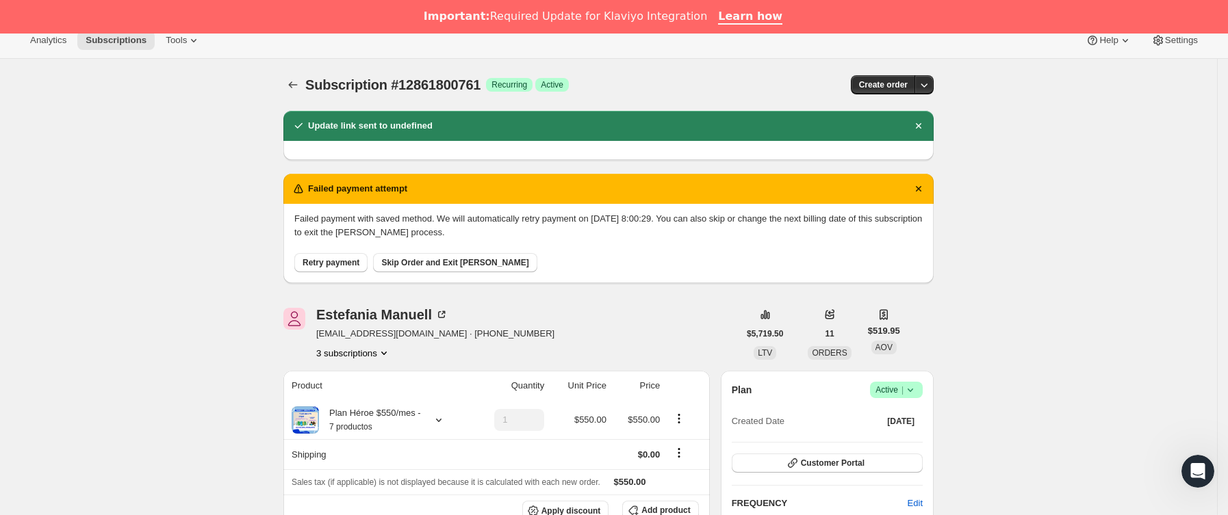
scroll to position [0, 0]
